Goal: Find contact information

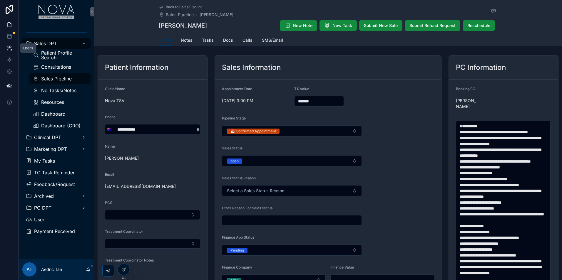
click at [9, 49] on icon at bounding box center [9, 48] width 6 height 6
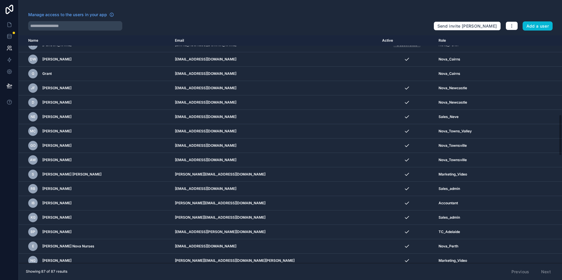
scroll to position [441, 0]
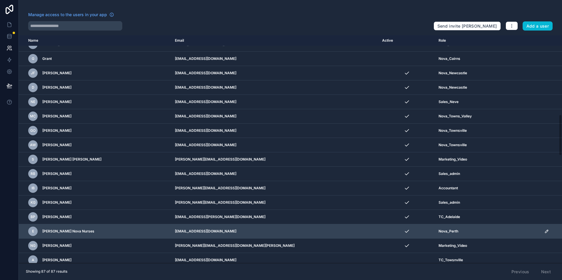
drag, startPoint x: 159, startPoint y: 234, endPoint x: 231, endPoint y: 231, distance: 71.7
click at [231, 231] on td "[EMAIL_ADDRESS][DOMAIN_NAME]" at bounding box center [274, 231] width 207 height 14
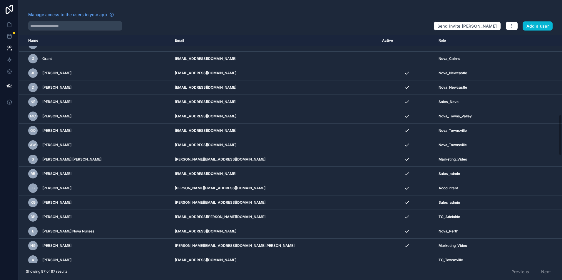
copy td "[EMAIL_ADDRESS][DOMAIN_NAME]"
